Goal: Task Accomplishment & Management: Use online tool/utility

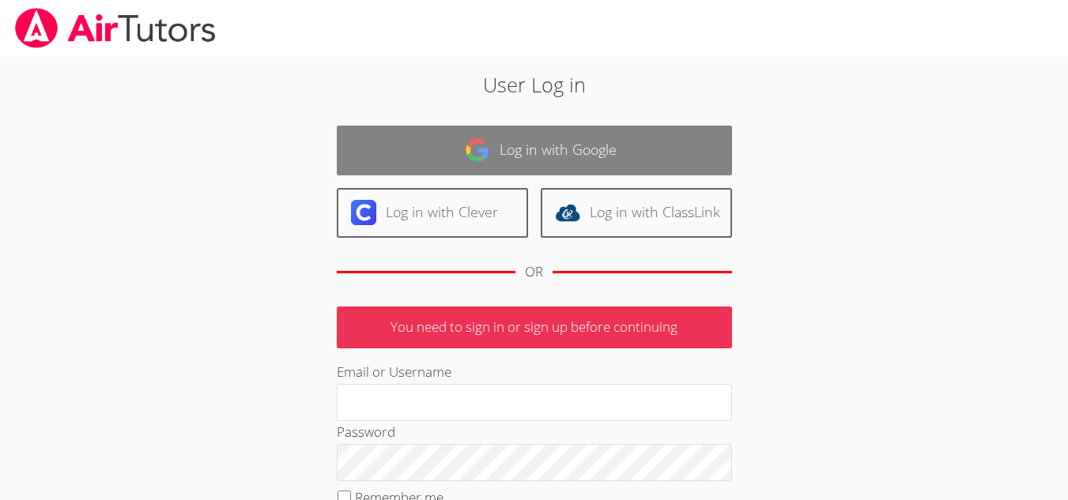
click at [436, 172] on link "Log in with Google" at bounding box center [534, 151] width 395 height 50
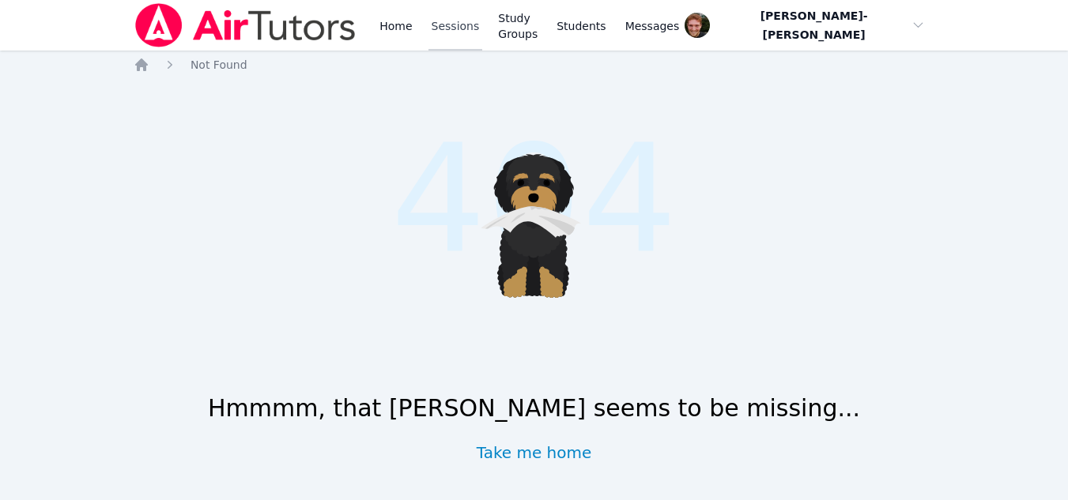
click at [457, 32] on link "Sessions" at bounding box center [455, 25] width 55 height 51
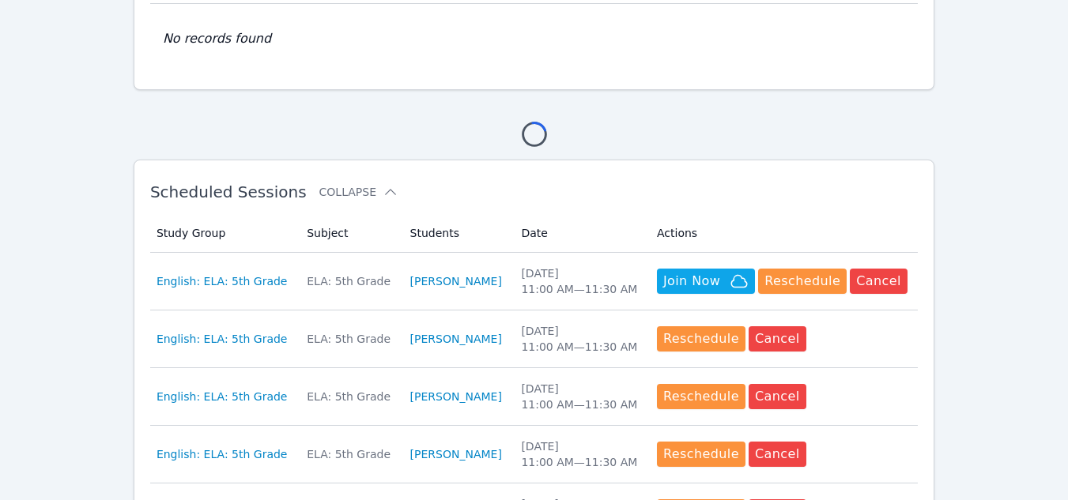
scroll to position [175, 0]
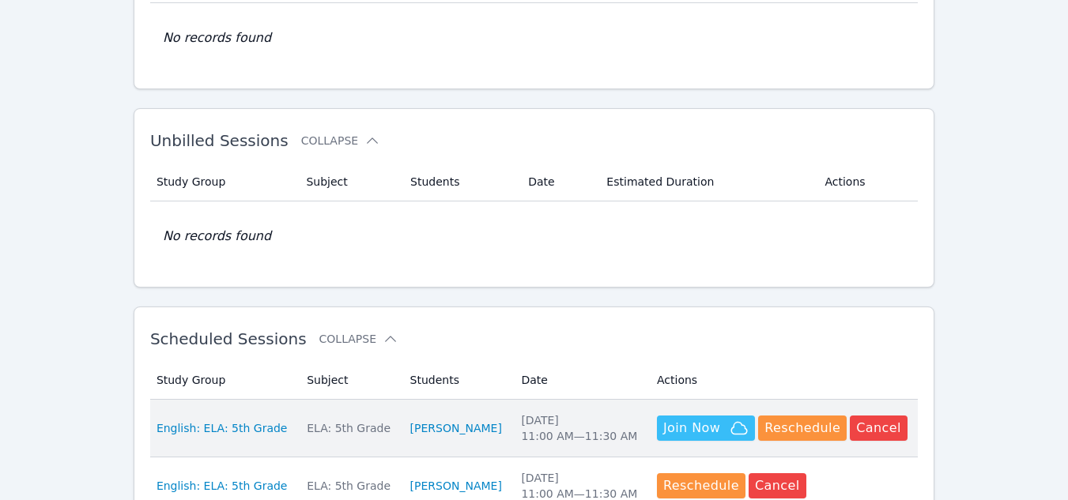
click at [668, 429] on span "Join Now" at bounding box center [691, 428] width 57 height 19
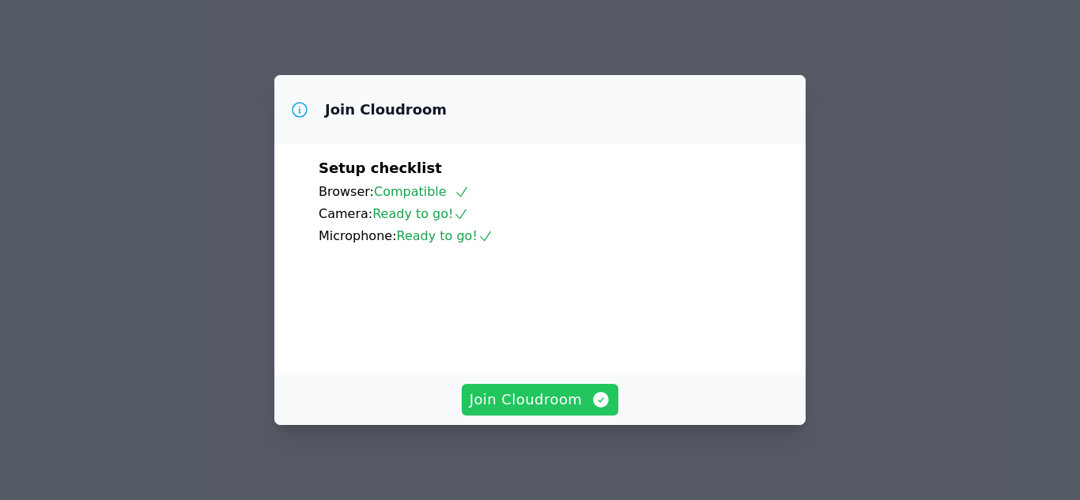
click at [513, 411] on span "Join Cloudroom" at bounding box center [540, 400] width 141 height 22
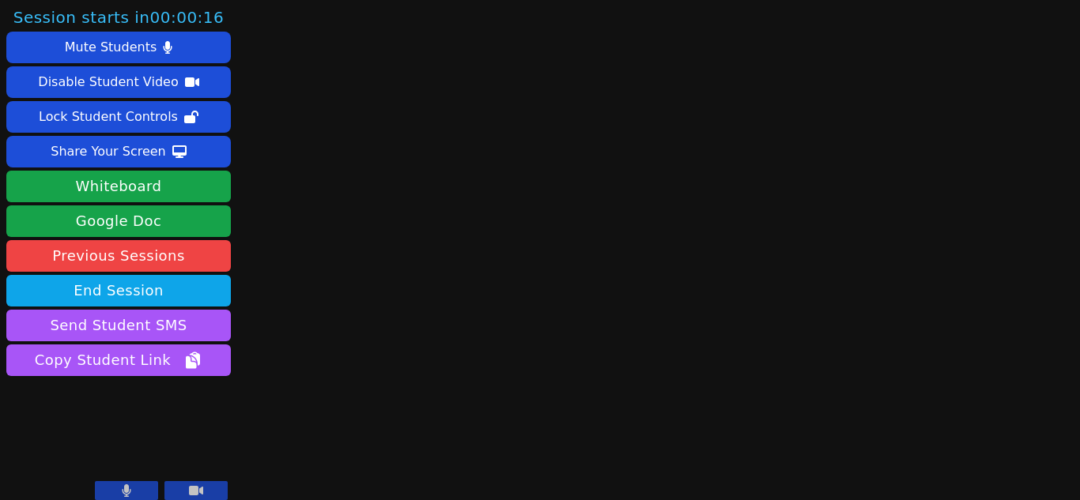
click at [518, 411] on main at bounding box center [658, 250] width 281 height 500
click at [150, 489] on button at bounding box center [126, 490] width 63 height 19
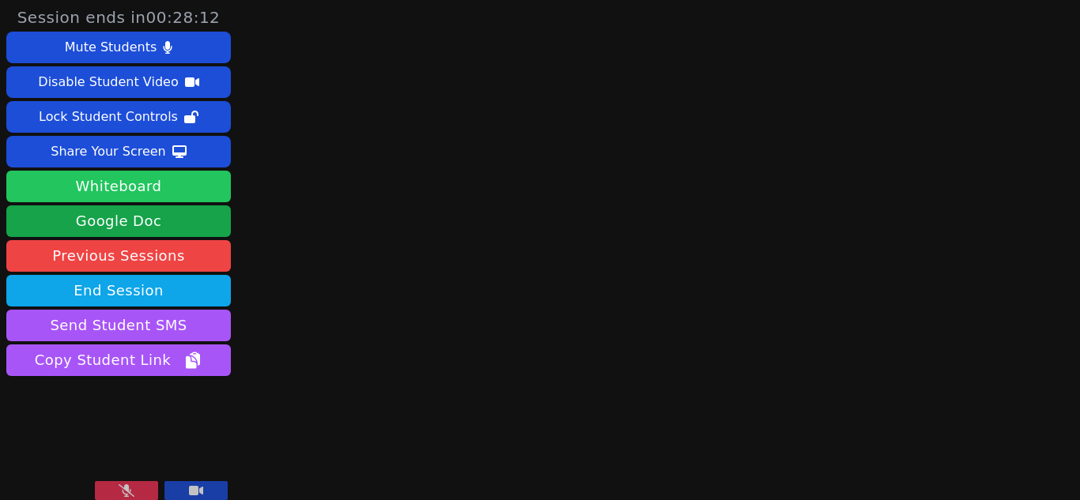
click at [146, 187] on button "Whiteboard" at bounding box center [118, 187] width 224 height 32
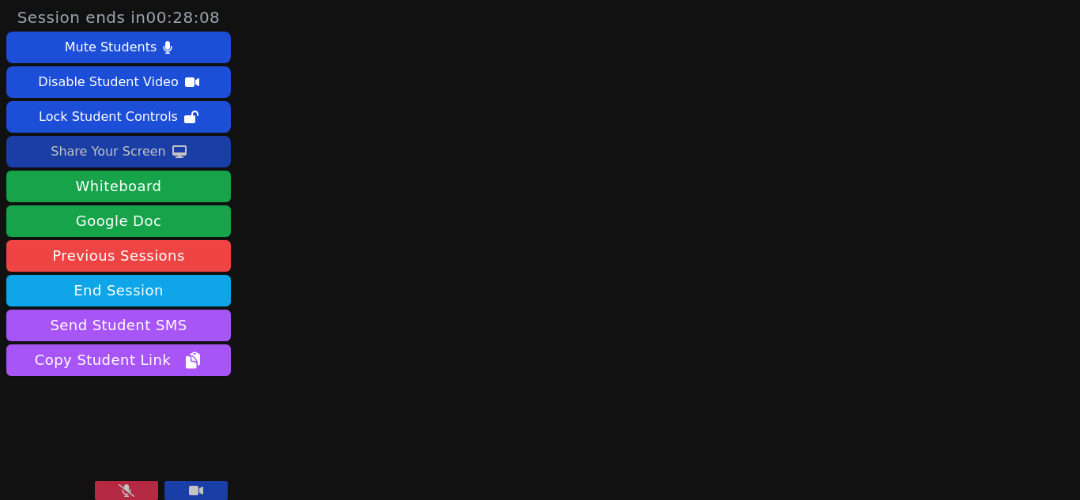
click at [126, 147] on div "Share Your Screen" at bounding box center [108, 151] width 115 height 25
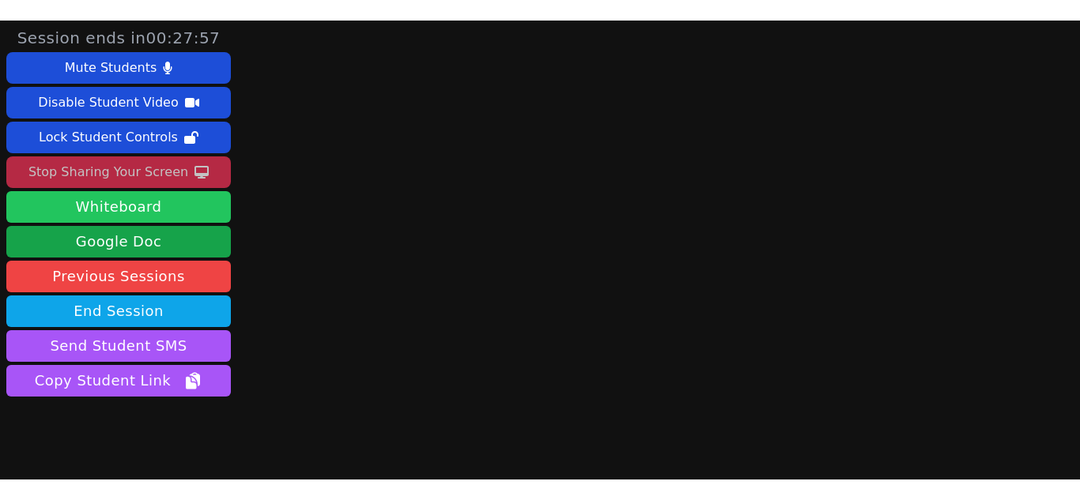
scroll to position [53, 0]
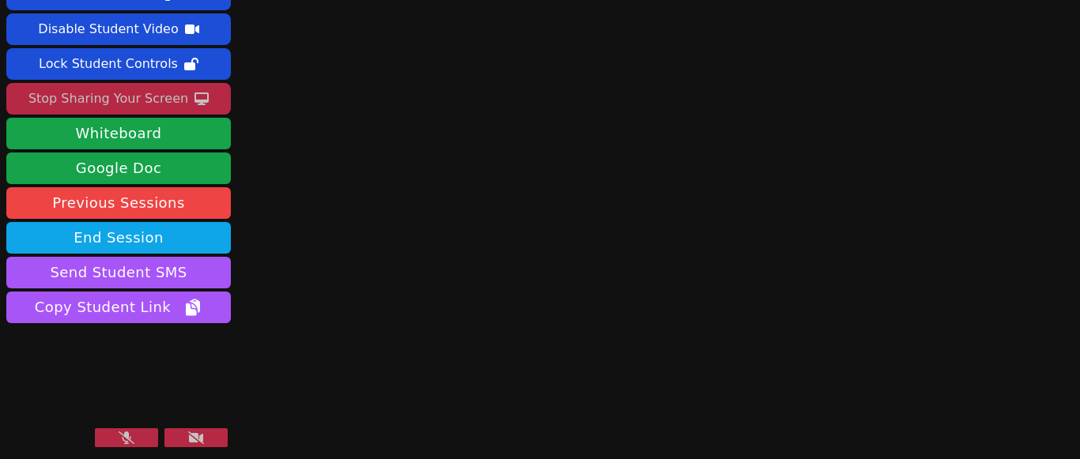
click at [192, 440] on icon at bounding box center [196, 438] width 16 height 13
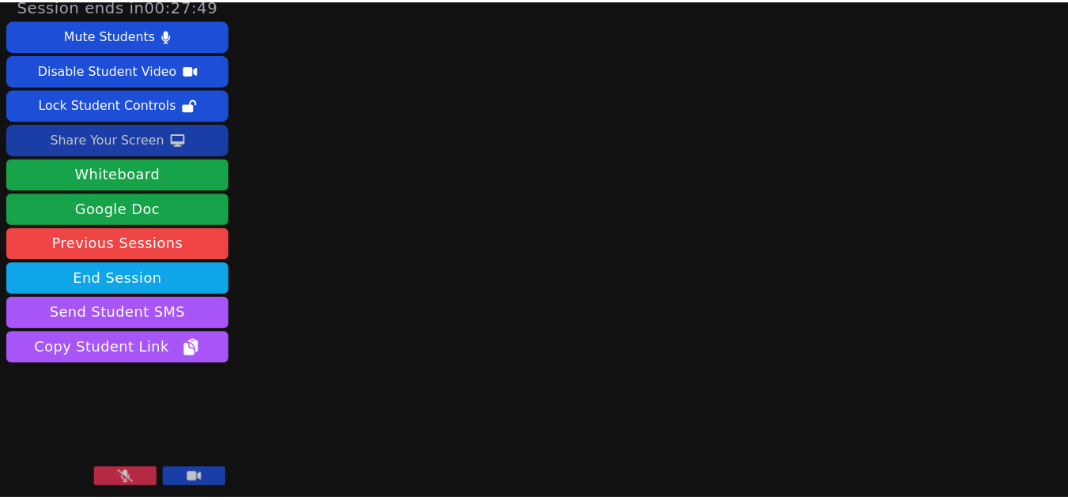
scroll to position [12, 0]
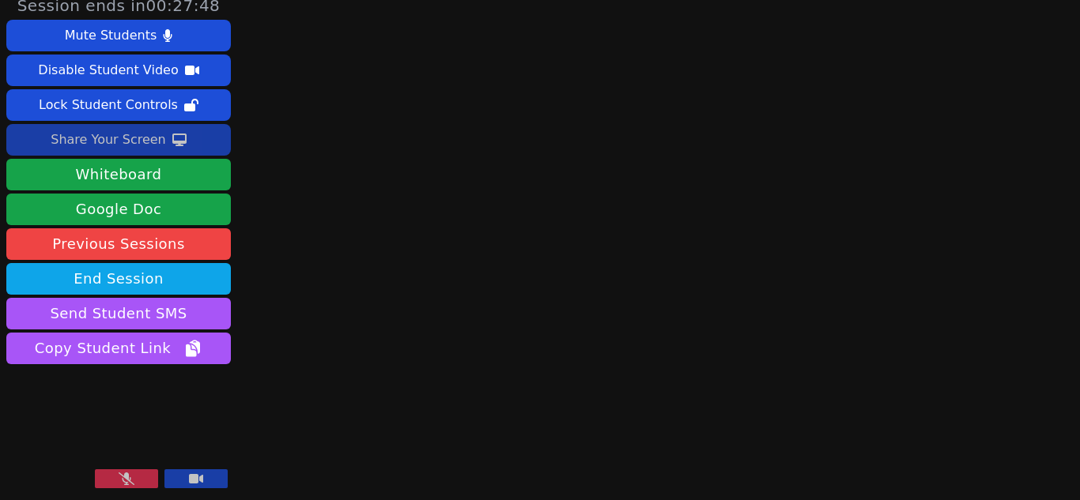
click at [143, 138] on div "Share Your Screen" at bounding box center [108, 139] width 115 height 25
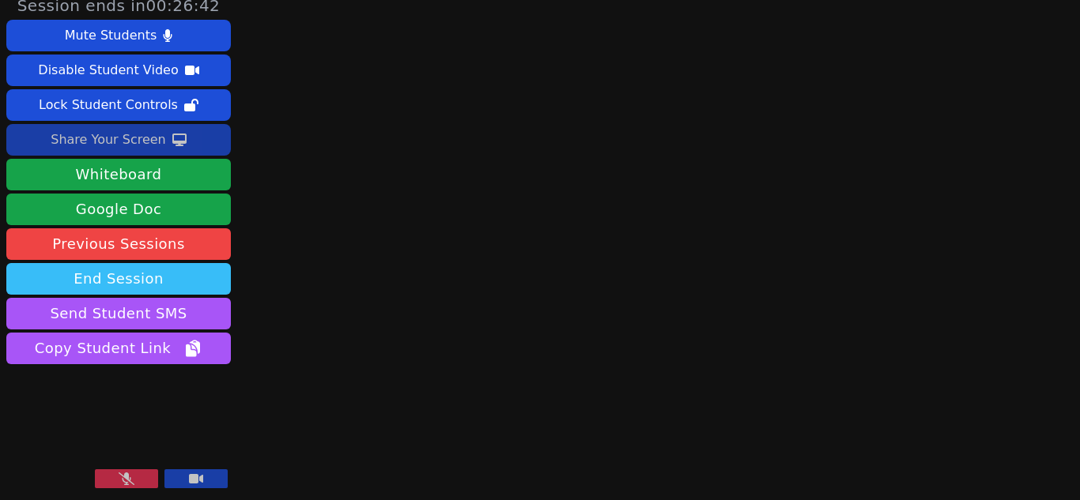
click at [115, 274] on button "End Session" at bounding box center [118, 279] width 224 height 32
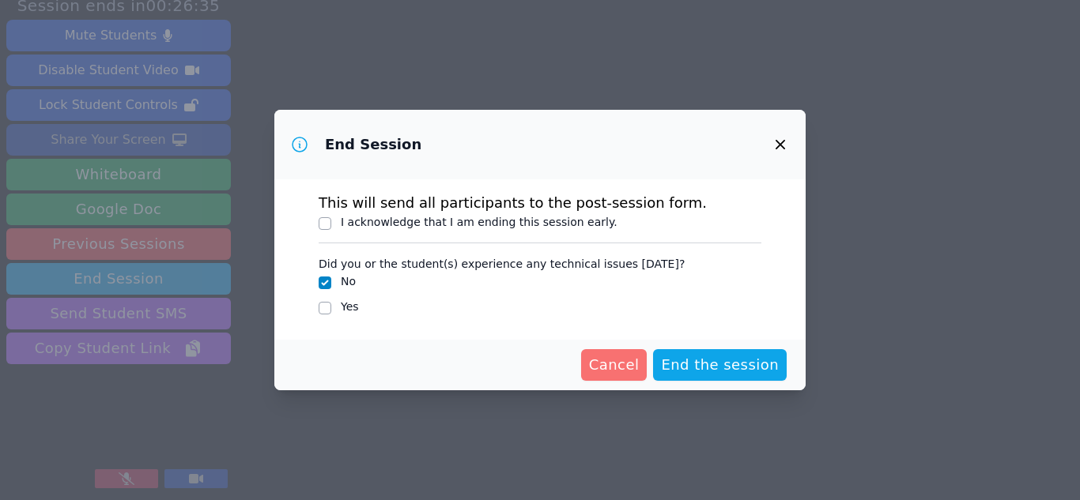
click at [615, 365] on span "Cancel" at bounding box center [614, 365] width 51 height 22
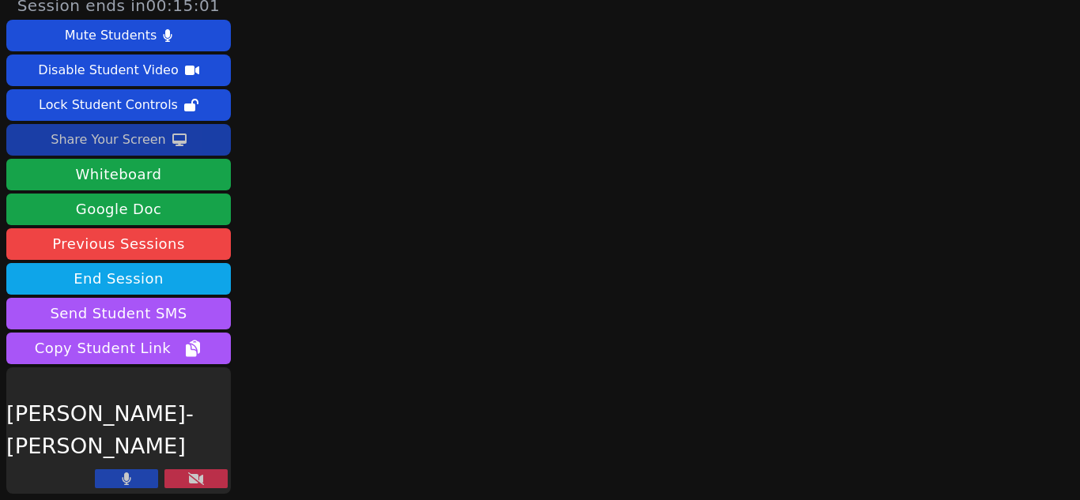
click at [204, 477] on button at bounding box center [195, 479] width 63 height 19
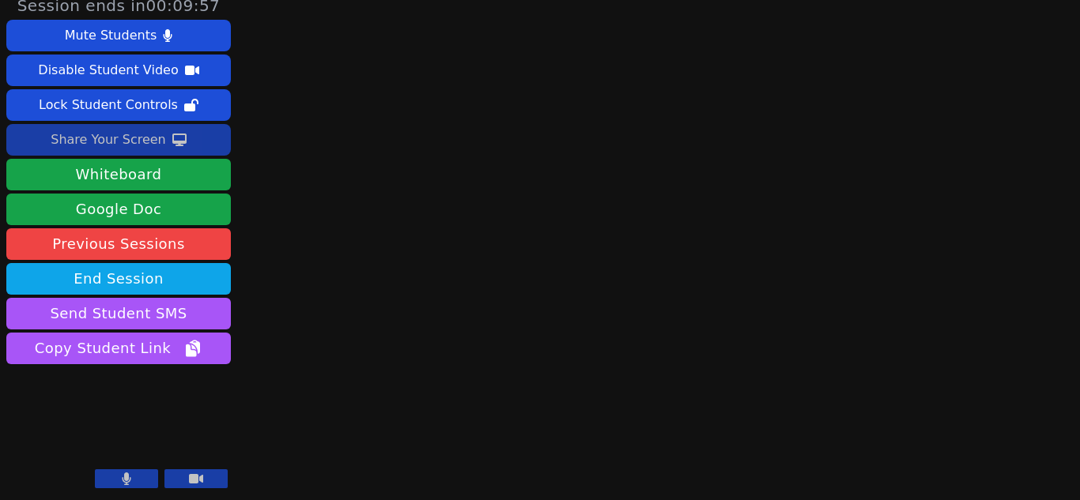
click at [132, 476] on button at bounding box center [126, 479] width 63 height 19
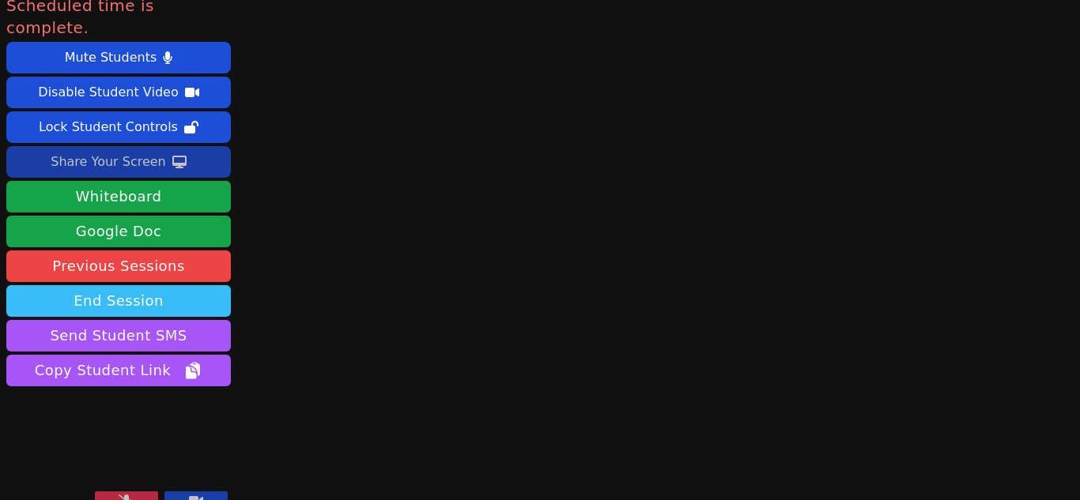
click at [144, 285] on button "End Session" at bounding box center [118, 301] width 224 height 32
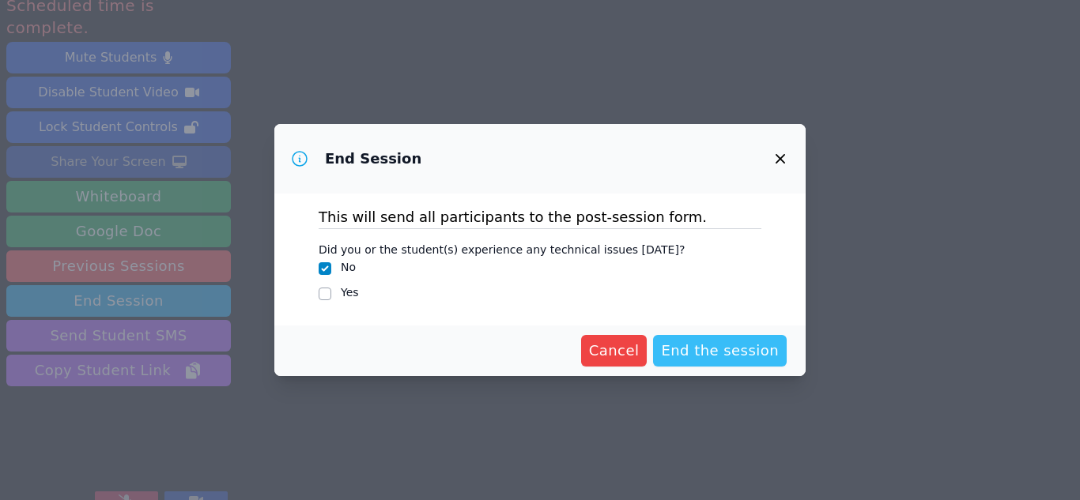
click at [727, 353] on span "End the session" at bounding box center [720, 351] width 118 height 22
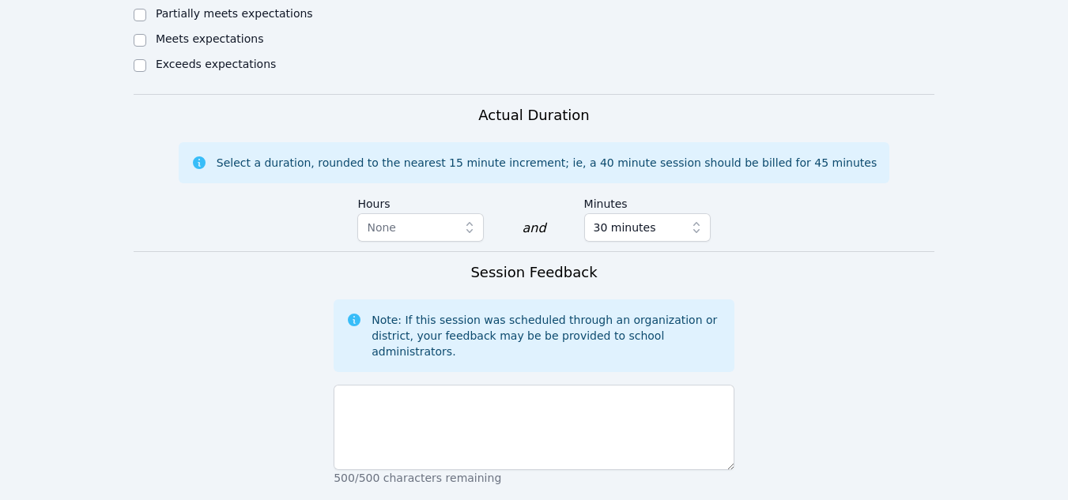
scroll to position [975, 0]
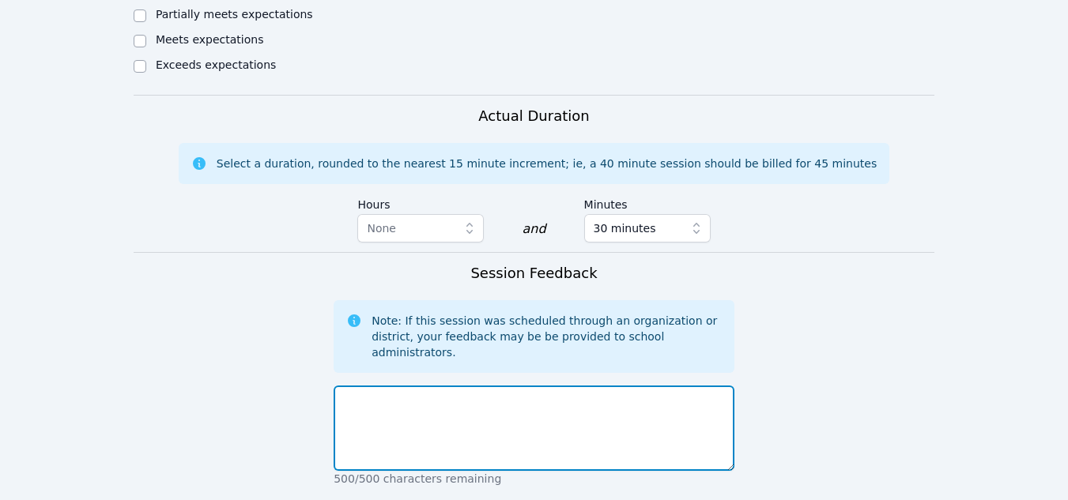
click at [463, 386] on textarea at bounding box center [534, 428] width 401 height 85
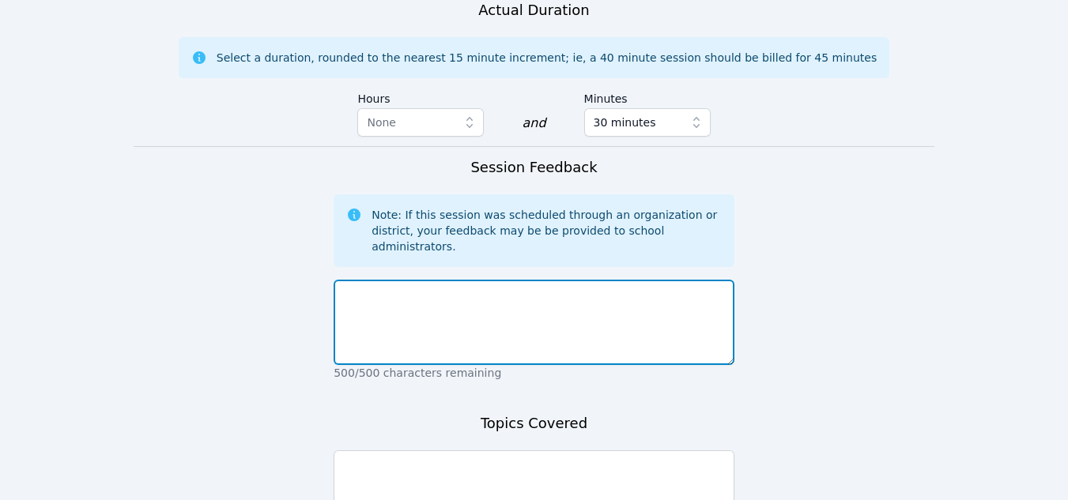
scroll to position [1081, 0]
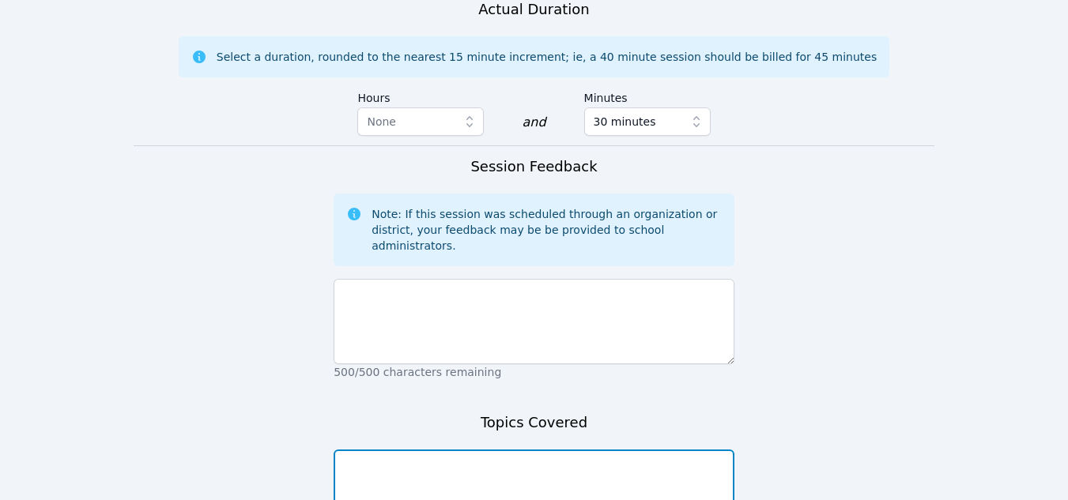
click at [419, 450] on textarea at bounding box center [534, 492] width 401 height 85
type textarea "NA"
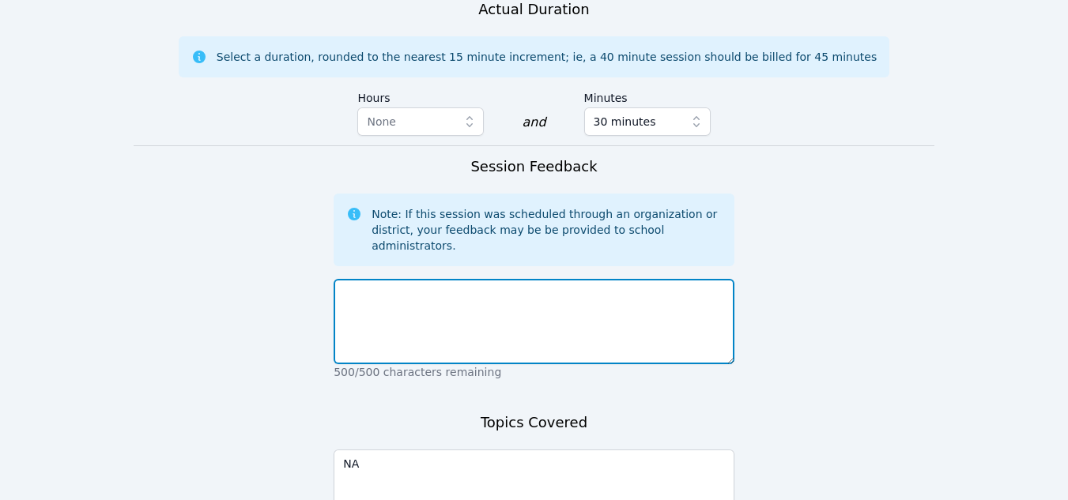
click at [380, 279] on textarea at bounding box center [534, 321] width 401 height 85
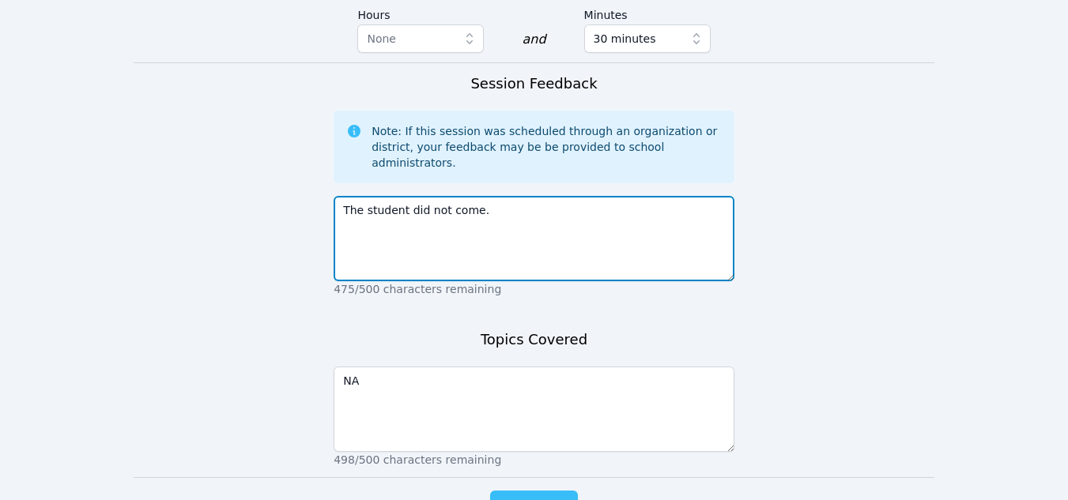
type textarea "The student did not come."
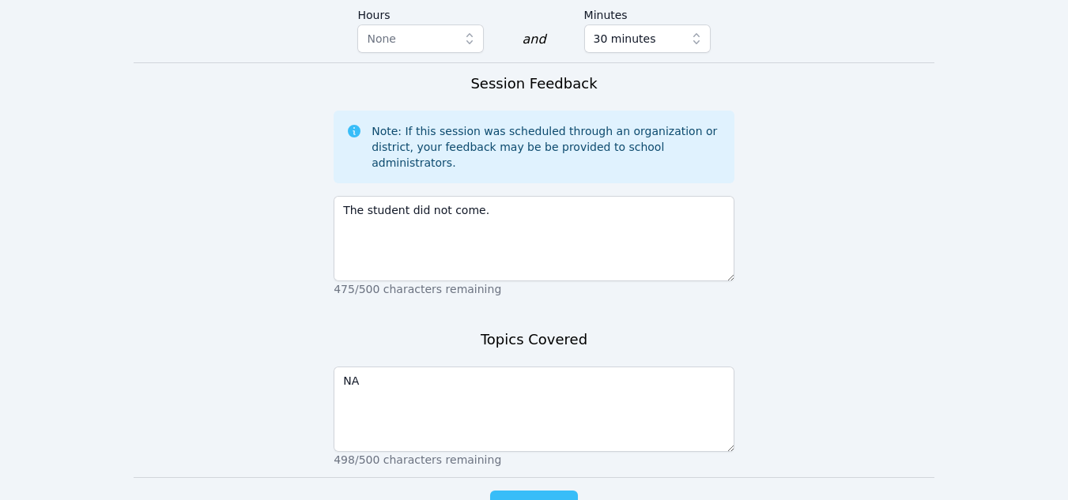
click at [529, 496] on span "Complete" at bounding box center [533, 507] width 71 height 22
